Goal: Find specific page/section: Find specific page/section

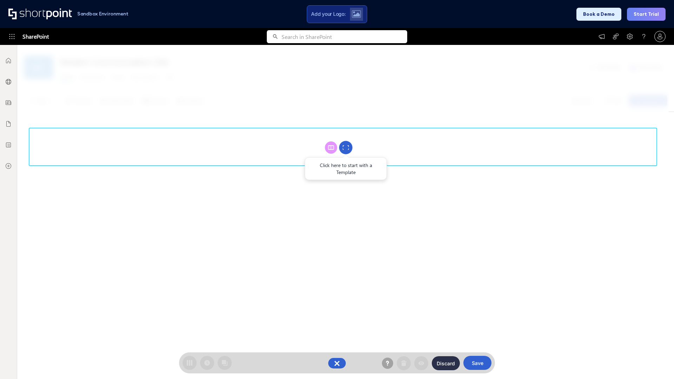
click at [346, 147] on circle at bounding box center [345, 147] width 13 height 13
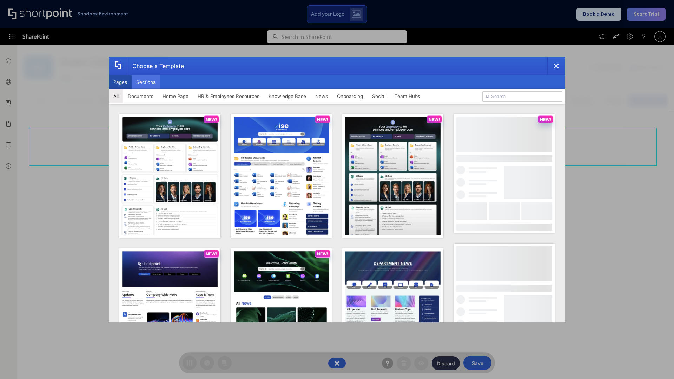
click at [146, 82] on button "Sections" at bounding box center [146, 82] width 28 height 14
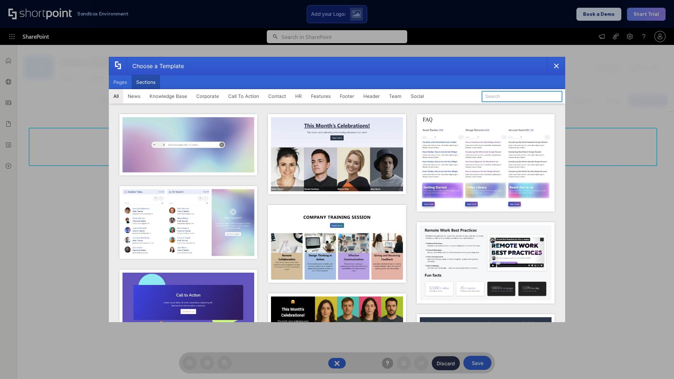
type input "Features Kit 5"
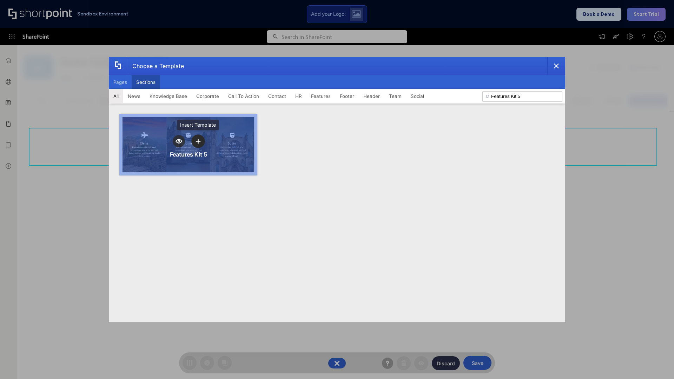
click at [198, 141] on icon "template selector" at bounding box center [198, 141] width 5 height 5
